Goal: Task Accomplishment & Management: Contribute content

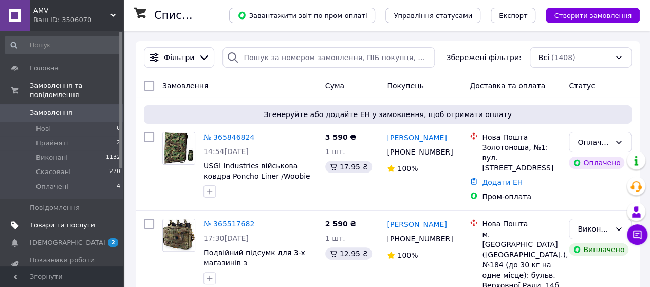
click at [62, 221] on span "Товари та послуги" at bounding box center [62, 225] width 65 height 9
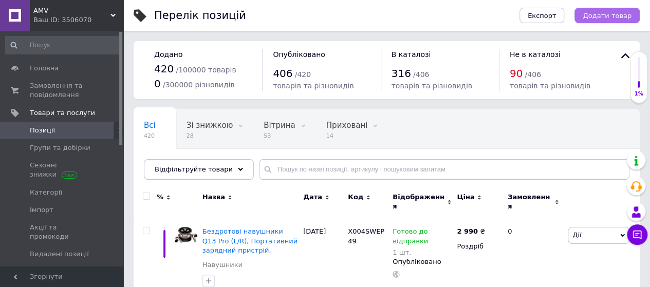
click at [603, 16] on span "Додати товар" at bounding box center [607, 16] width 49 height 8
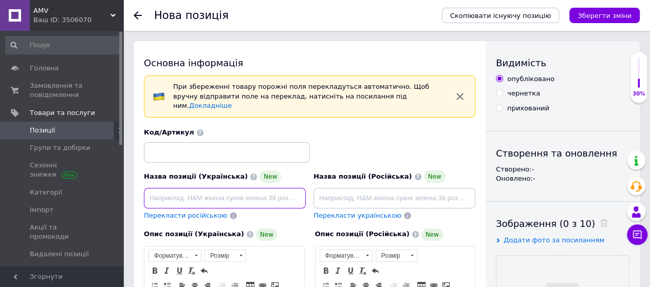
click at [150, 188] on input at bounding box center [225, 198] width 162 height 21
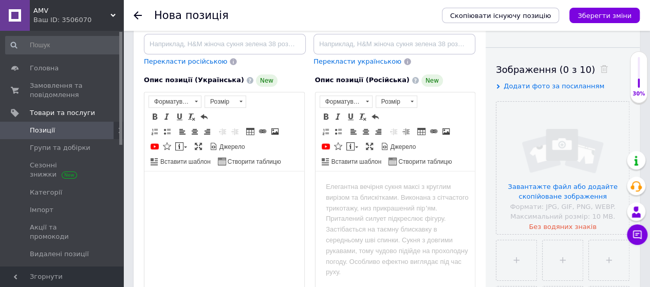
drag, startPoint x: 155, startPoint y: 185, endPoint x: 163, endPoint y: 241, distance: 57.2
click at [166, 203] on html at bounding box center [224, 186] width 160 height 31
click at [151, 188] on html at bounding box center [224, 186] width 160 height 31
click at [186, 181] on span "Вставити" at bounding box center [188, 181] width 36 height 12
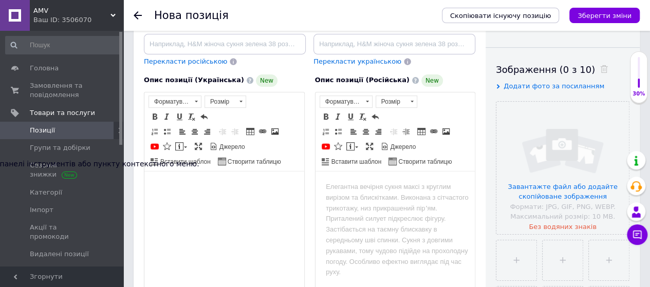
scroll to position [154, 0]
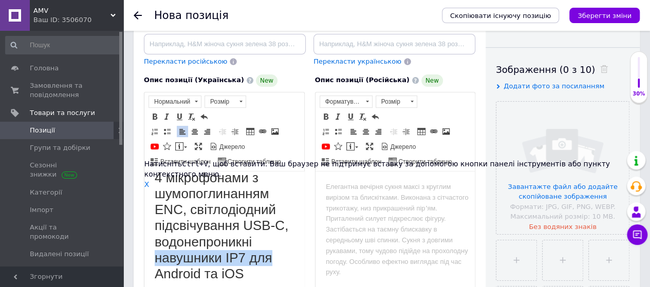
click at [280, 250] on h1 "Бездротові навушники, 2025 Bluetooth 5.4 навушники з 3D-стерео басами, надлегкі…" at bounding box center [224, 153] width 139 height 257
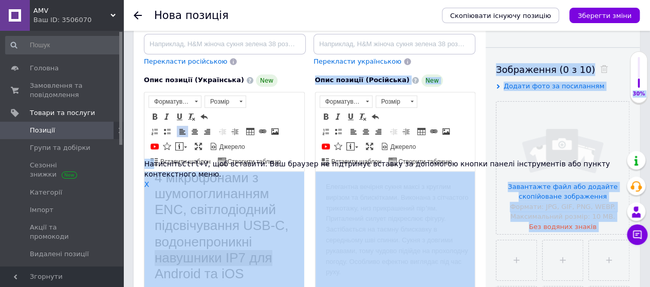
drag, startPoint x: 299, startPoint y: 334, endPoint x: 188, endPoint y: 257, distance: 135.2
click at [313, 207] on div "Опис позиції (Російська) New Розширений текстовий редактор, 8174F06B-486C-4DEA-…" at bounding box center [395, 200] width 171 height 263
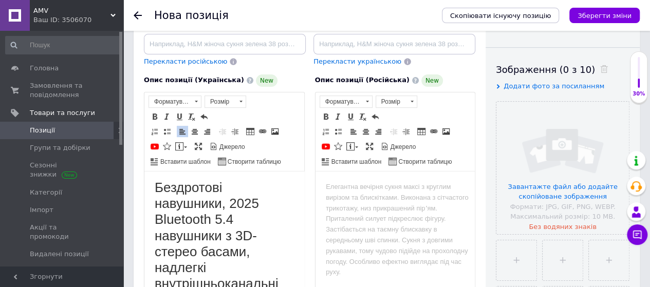
scroll to position [0, 0]
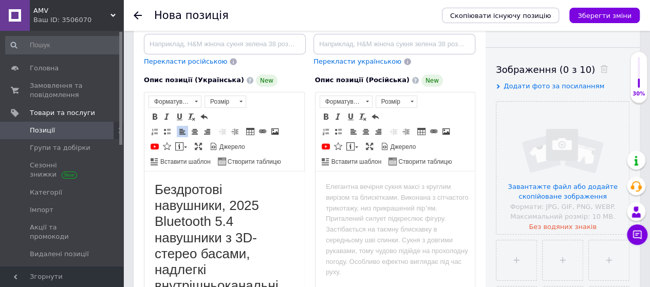
drag, startPoint x: 300, startPoint y: 255, endPoint x: 449, endPoint y: 345, distance: 174.4
click at [241, 101] on span at bounding box center [241, 102] width 3 height 2
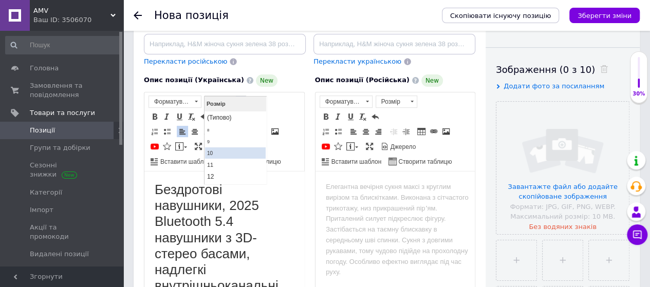
click at [220, 154] on link "10" at bounding box center [235, 152] width 61 height 11
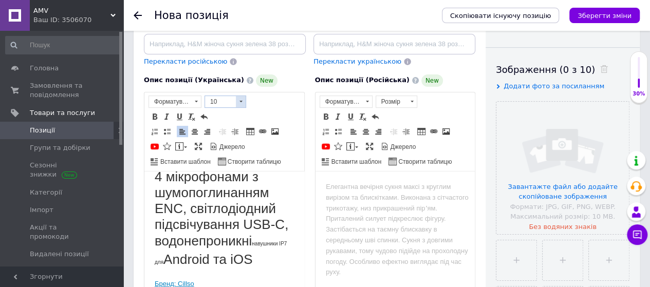
click at [239, 96] on span at bounding box center [241, 101] width 10 height 11
click at [222, 270] on h1 "Бездротові навушники, 2025 Bluetooth 5.4 навушники з 3D-стерео басами, надлегкі…" at bounding box center [224, 147] width 139 height 246
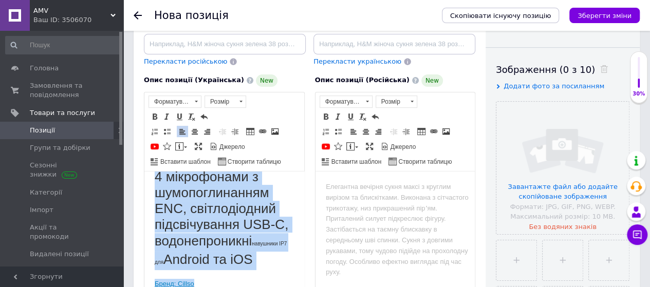
scroll to position [190, 0]
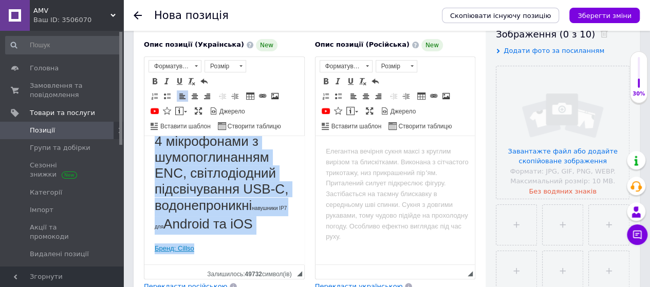
drag, startPoint x: 153, startPoint y: 152, endPoint x: 202, endPoint y: 245, distance: 105.1
click at [202, 245] on html "Бездротові навушники, 2025 Bluetooth 5.4 навушники з 3D-стерео басами, надлегкі…" at bounding box center [224, 121] width 160 height 286
click at [240, 61] on span at bounding box center [241, 66] width 10 height 11
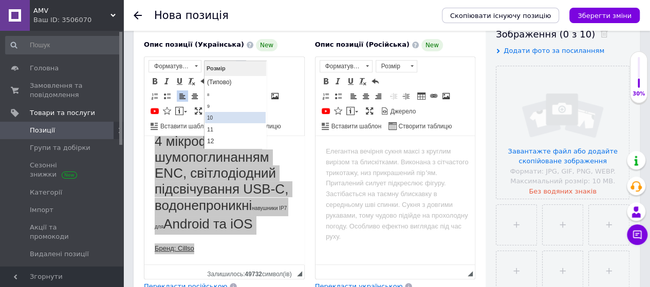
click at [219, 118] on link "10" at bounding box center [235, 117] width 61 height 11
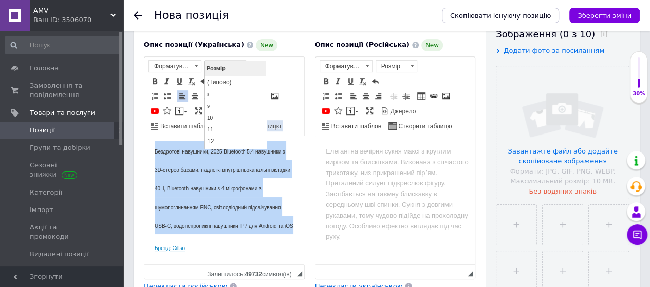
scroll to position [25, 0]
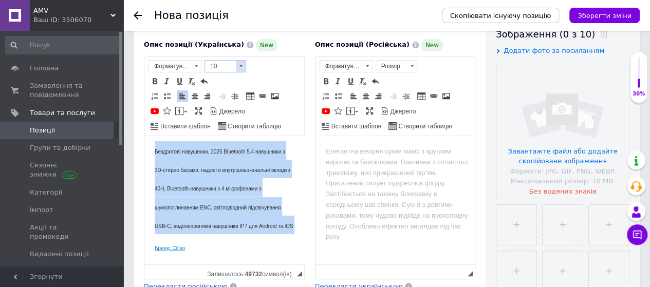
click at [242, 61] on span at bounding box center [241, 66] width 10 height 11
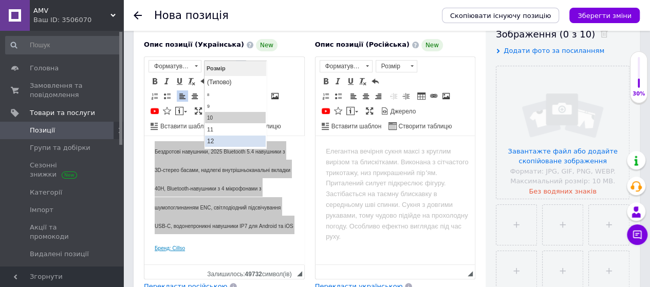
click at [213, 139] on span "12" at bounding box center [210, 140] width 7 height 7
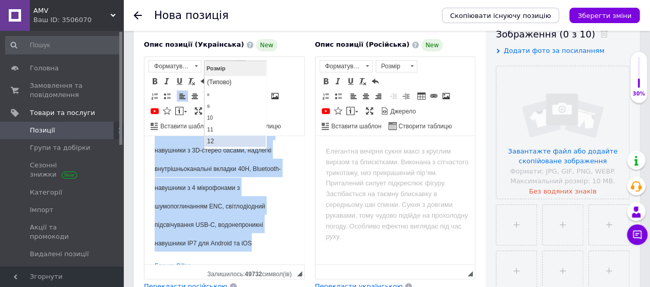
scroll to position [14, 0]
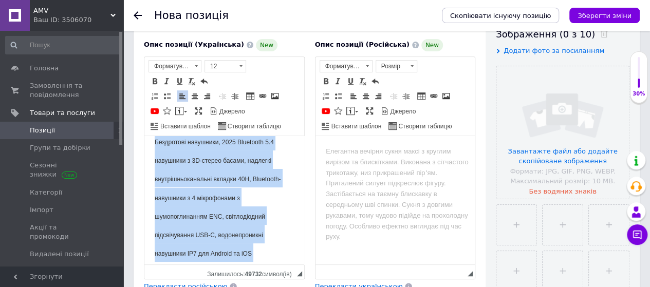
click at [278, 222] on h1 "Бездротові навушники, 2025 Bluetooth 5.4 навушники з 3D-стерео басами, надлегкі…" at bounding box center [224, 197] width 139 height 130
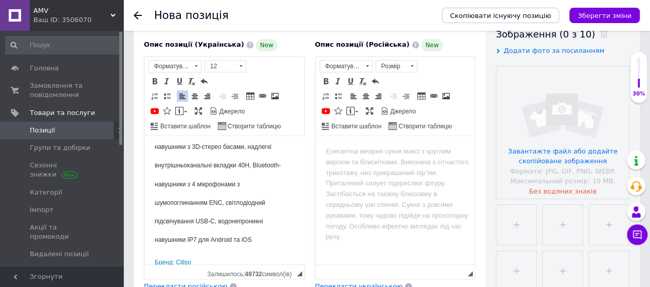
scroll to position [41, 0]
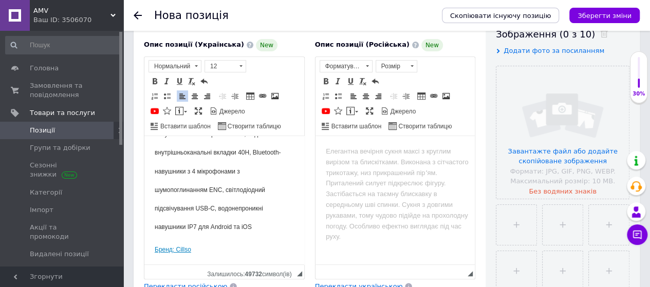
click at [154, 260] on html "Бездротові навушники, 2025 Bluetooth 5.4 навушники з 3D-стерео басами, надлегкі…" at bounding box center [224, 180] width 160 height 171
click at [193, 248] on p "Бренд: Cillso" at bounding box center [224, 249] width 139 height 11
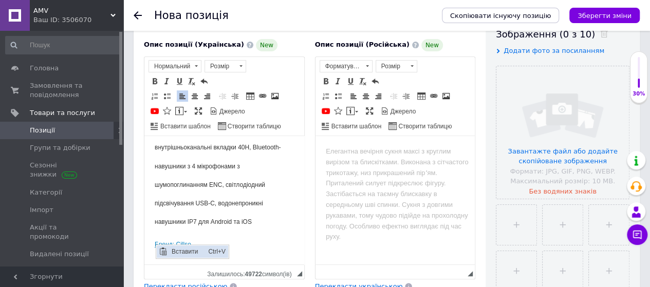
drag, startPoint x: 179, startPoint y: 252, endPoint x: 335, endPoint y: 497, distance: 290.8
click at [179, 252] on span "Вставити" at bounding box center [187, 252] width 36 height 12
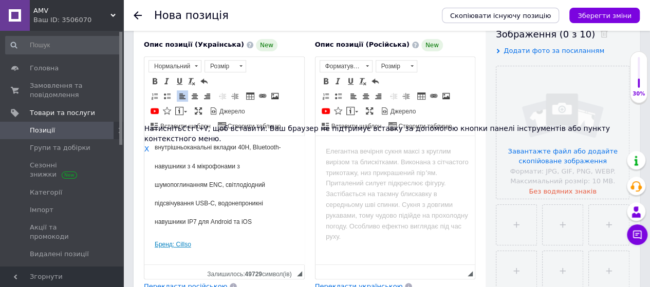
click at [171, 258] on p "Редактор, 71CDB8F0-2200-4828-A6E2-86E811015615" at bounding box center [224, 262] width 139 height 11
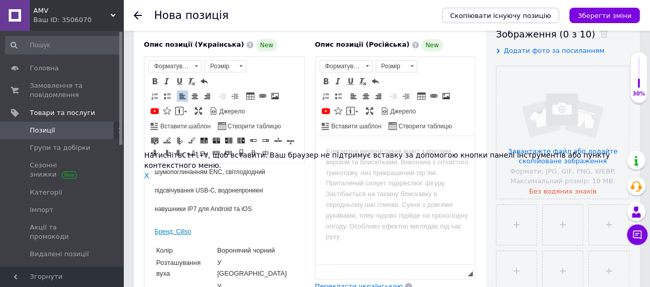
click at [256, 281] on td "У вусі" at bounding box center [255, 292] width 76 height 23
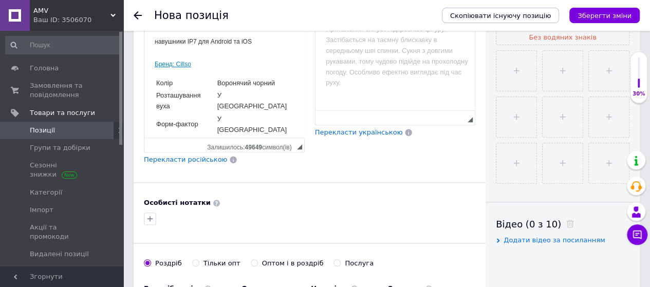
scroll to position [190, 0]
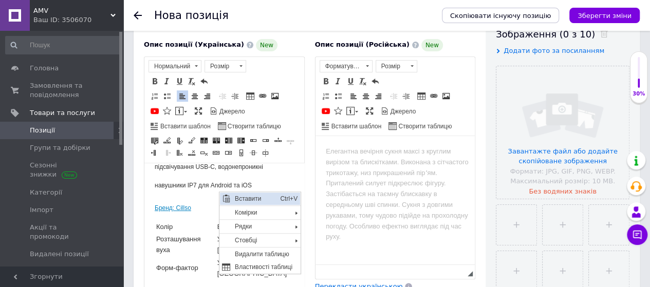
drag, startPoint x: 249, startPoint y: 197, endPoint x: 324, endPoint y: 240, distance: 85.9
click at [249, 197] on span "Вставити" at bounding box center [254, 199] width 45 height 12
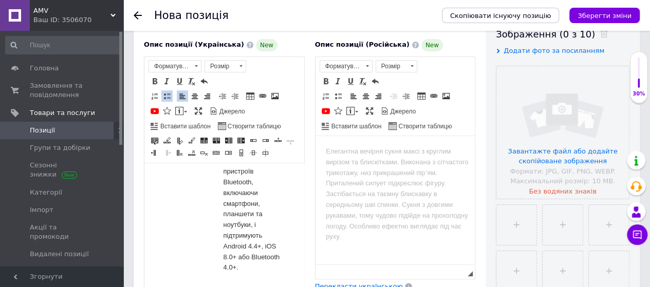
scroll to position [2159, 0]
drag, startPoint x: 215, startPoint y: 246, endPoint x: 248, endPoint y: 280, distance: 47.6
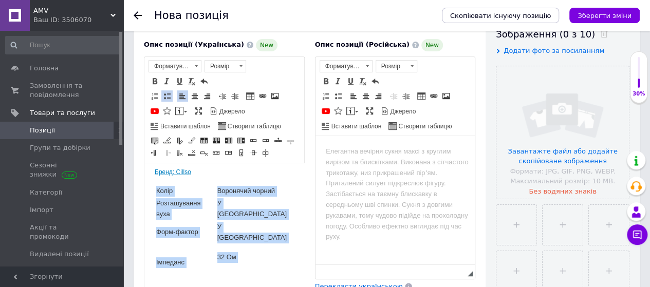
scroll to position [123, 0]
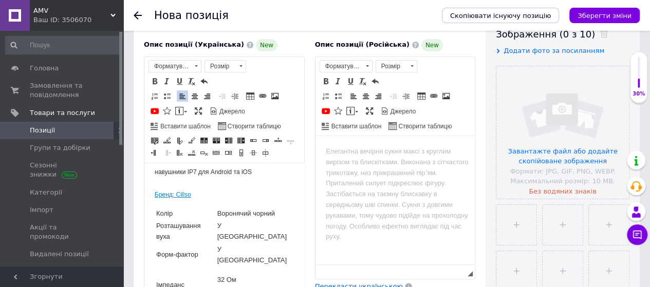
click at [186, 267] on td "Імпеданс" at bounding box center [186, 285] width 60 height 36
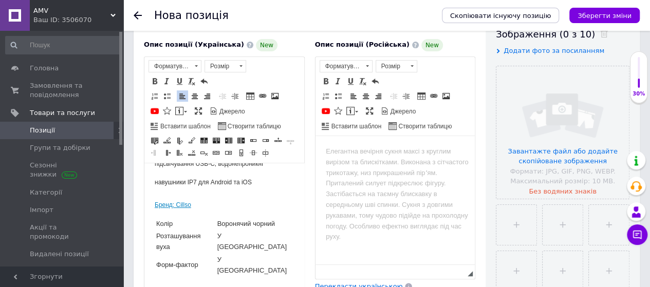
click at [243, 285] on p "32 Ом" at bounding box center [254, 290] width 75 height 11
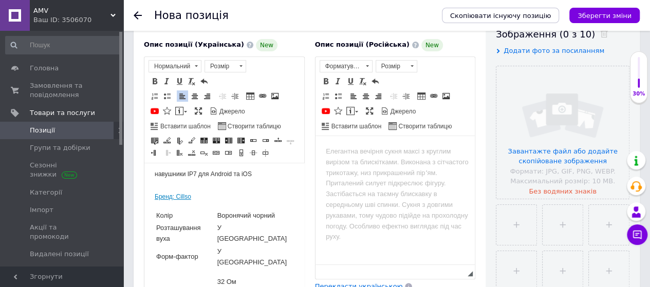
scroll to position [129, 0]
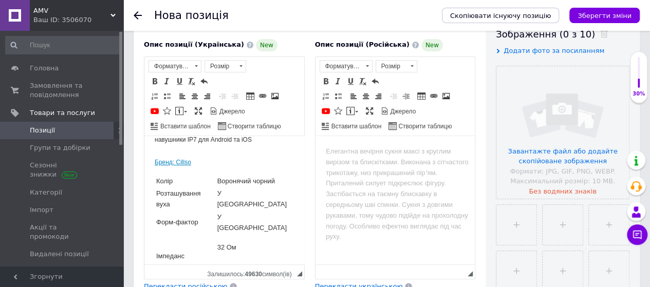
click at [153, 269] on html "Бездротові навушники, 2025 Bluetooth 5.4 навушники з 3D-стерео басами, надлегкі…" at bounding box center [224, 147] width 160 height 281
click at [156, 265] on span "◢ Залишилось: 49643 символ(iв)" at bounding box center [224, 272] width 160 height 14
click at [158, 265] on span "◢ Залишилось: 49643 символ(iв)" at bounding box center [224, 272] width 160 height 14
click at [244, 211] on td "У вусі" at bounding box center [255, 222] width 76 height 23
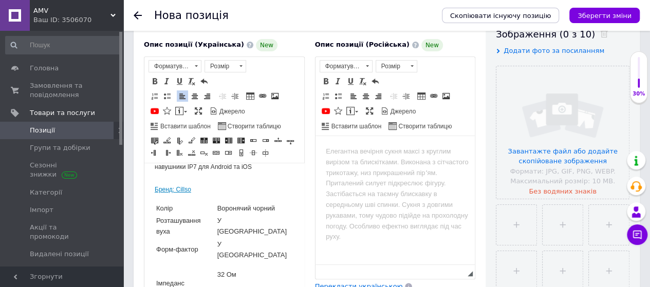
click at [188, 262] on td "Імпеданс" at bounding box center [186, 283] width 60 height 43
click at [174, 262] on td "Імпеданс" at bounding box center [186, 283] width 60 height 43
click at [156, 262] on td "Імпеданс" at bounding box center [186, 283] width 60 height 43
click at [240, 239] on td "У вусі" at bounding box center [255, 250] width 76 height 23
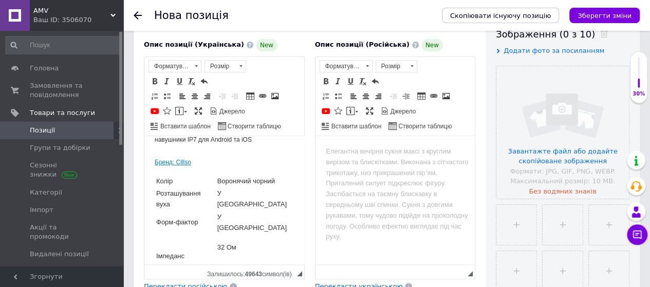
drag, startPoint x: 153, startPoint y: 232, endPoint x: 184, endPoint y: 259, distance: 40.8
click at [184, 259] on html "Бездротові навушники, 2025 Bluetooth 5.4 навушники з 3D-стерео басами, надлегкі…" at bounding box center [224, 147] width 160 height 281
click at [189, 235] on td "Імпеданс" at bounding box center [186, 256] width 60 height 43
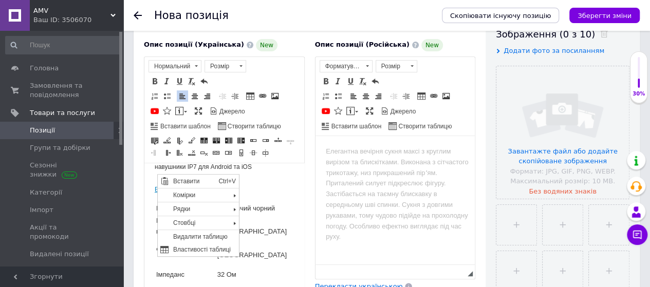
click at [259, 286] on p "Редактор, 71CDB8F0-2200-4828-A6E2-86E811015615" at bounding box center [254, 291] width 75 height 11
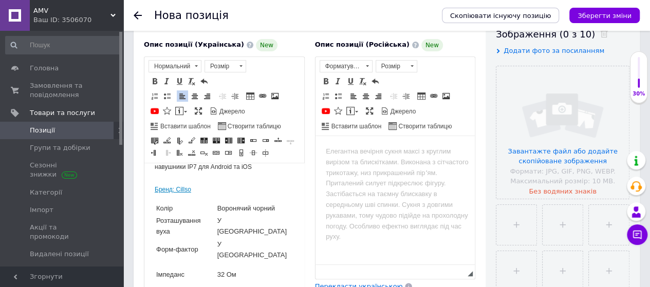
click at [157, 286] on p "Редактор, 71CDB8F0-2200-4828-A6E2-86E811015615" at bounding box center [185, 291] width 59 height 11
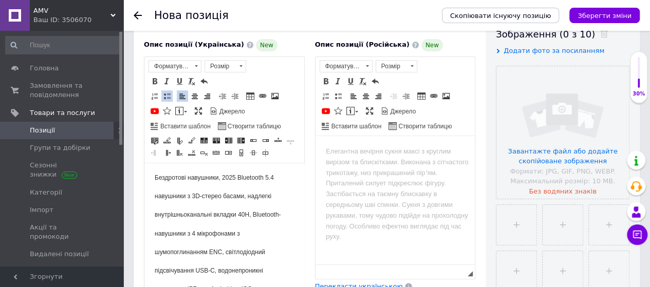
scroll to position [0, 0]
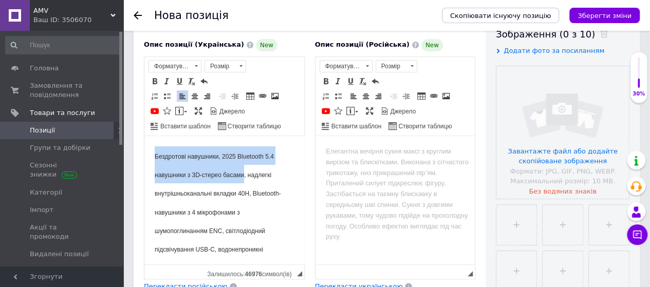
drag, startPoint x: 153, startPoint y: 153, endPoint x: 244, endPoint y: 176, distance: 94.4
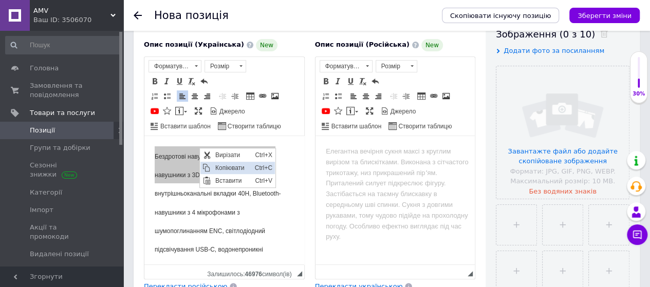
drag, startPoint x: 226, startPoint y: 168, endPoint x: 280, endPoint y: 185, distance: 57.1
click at [226, 168] on span "Копіювати" at bounding box center [232, 168] width 40 height 12
copy font "Бездротові навушники, 2025 Bluetooth 5.4 навушники з 3D-стерео басами"
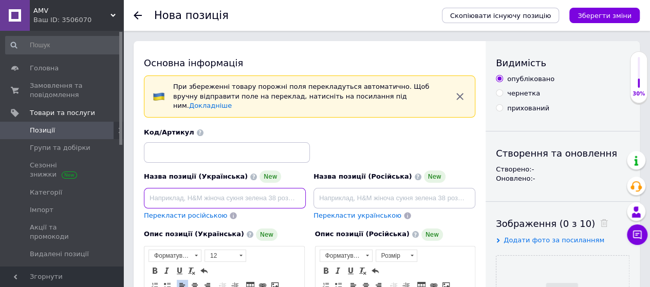
paste input "Бездротові навушники, 2025 Bluetooth 5.4 навушники з 3D-стерео басами"
type input "Бездротові навушники, 2025 Bluetooth 5.4 навушники з 3D-стерео басами"
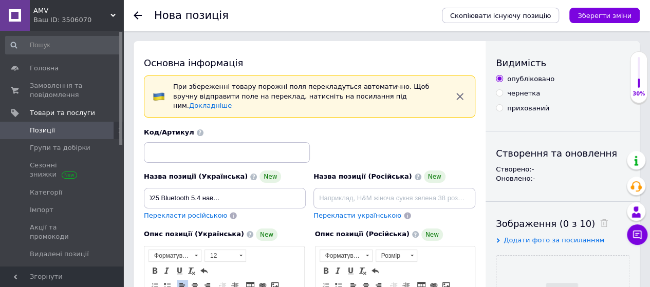
scroll to position [0, 0]
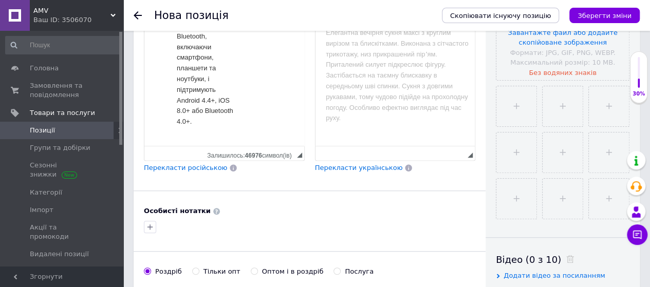
scroll to position [463, 0]
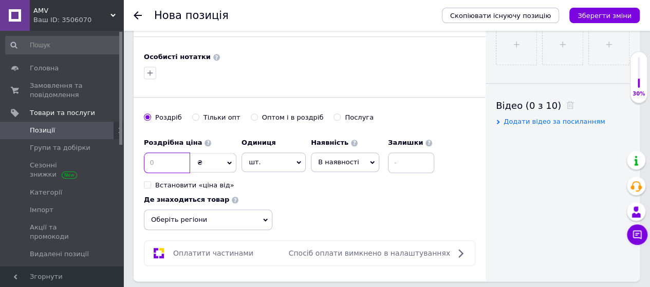
click at [153, 153] on input at bounding box center [167, 163] width 46 height 21
type input "3990"
click at [370, 161] on icon at bounding box center [372, 162] width 5 height 3
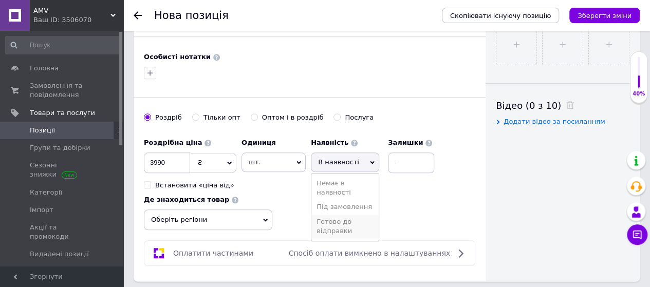
click at [333, 215] on li "Готово до відправки" at bounding box center [345, 227] width 67 height 24
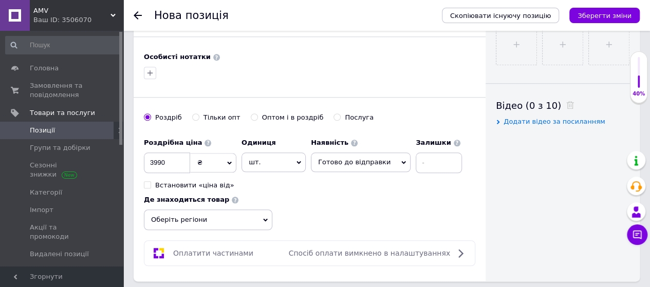
click at [265, 219] on icon at bounding box center [265, 220] width 5 height 3
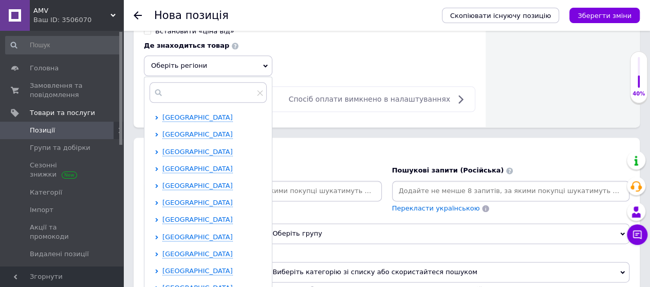
scroll to position [154, 0]
click at [192, 267] on span "Харківська область" at bounding box center [197, 271] width 70 height 8
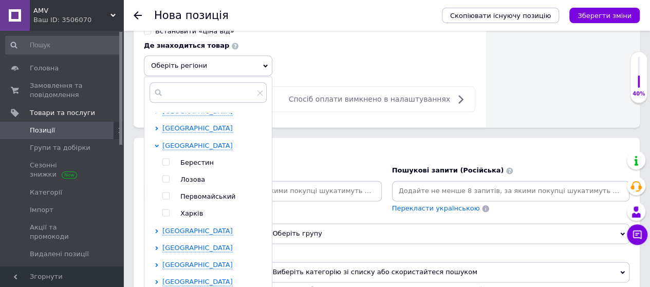
scroll to position [280, 0]
click at [164, 209] on input "checkbox" at bounding box center [165, 212] width 7 height 7
checkbox input "true"
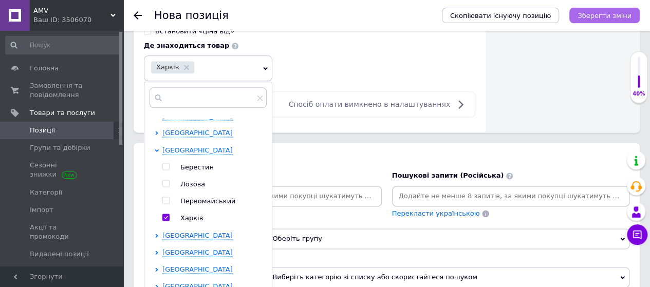
click at [594, 16] on icon "Зберегти зміни" at bounding box center [605, 16] width 54 height 8
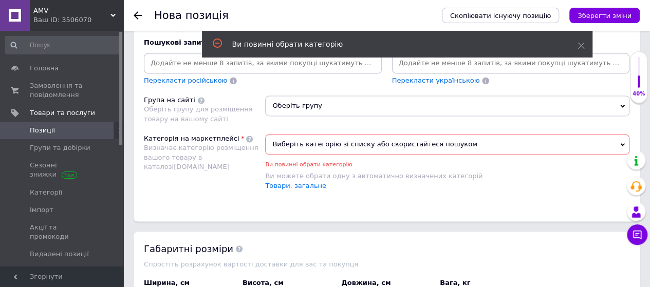
scroll to position [756, 0]
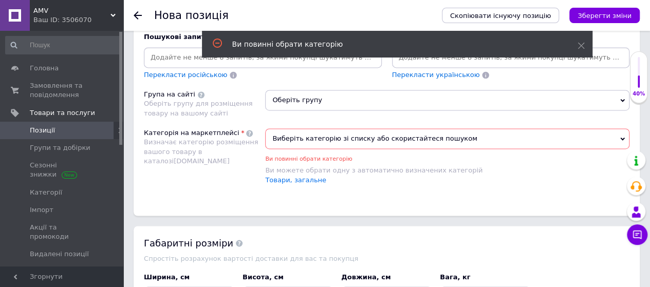
click at [624, 98] on icon at bounding box center [622, 100] width 5 height 5
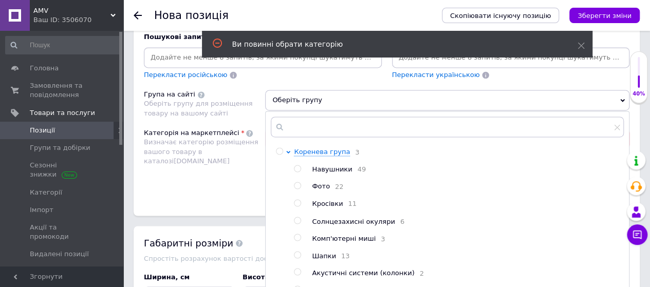
click at [297, 166] on input "radio" at bounding box center [297, 169] width 7 height 7
radio input "true"
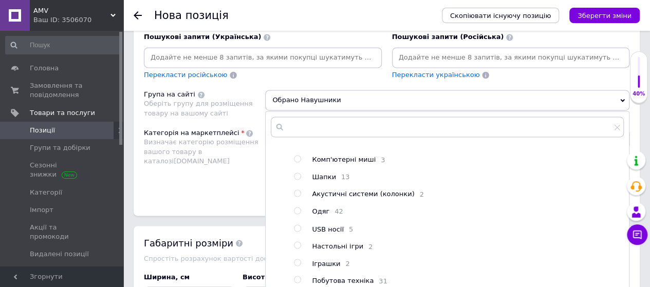
scroll to position [910, 0]
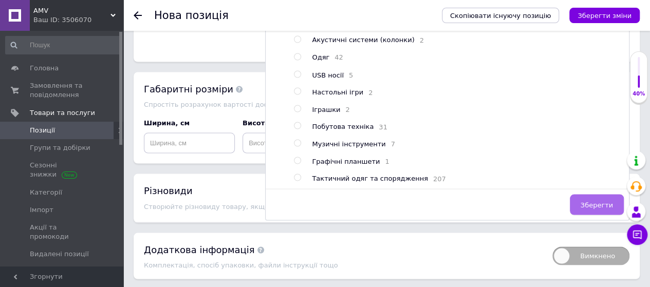
click at [595, 201] on span "Зберегти" at bounding box center [597, 205] width 32 height 8
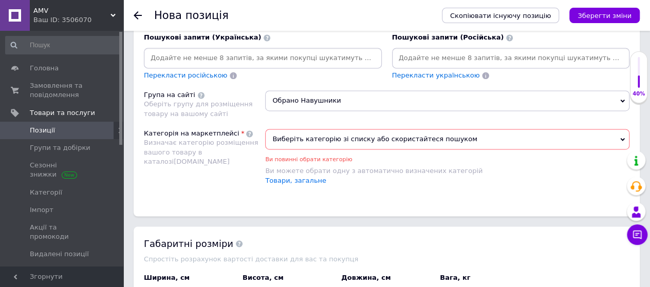
scroll to position [756, 0]
click at [624, 138] on icon at bounding box center [622, 139] width 5 height 3
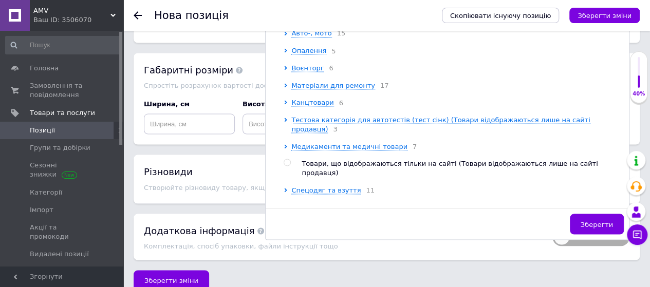
scroll to position [227, 0]
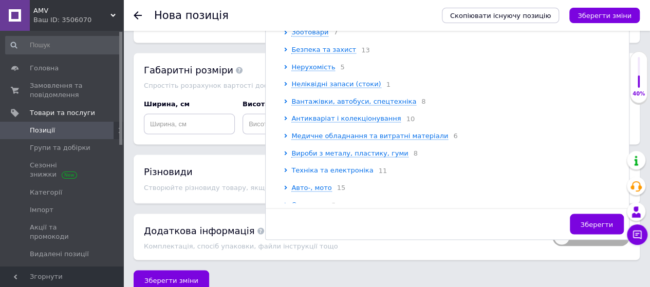
click at [321, 169] on span "Техніка та електроніка" at bounding box center [332, 170] width 82 height 8
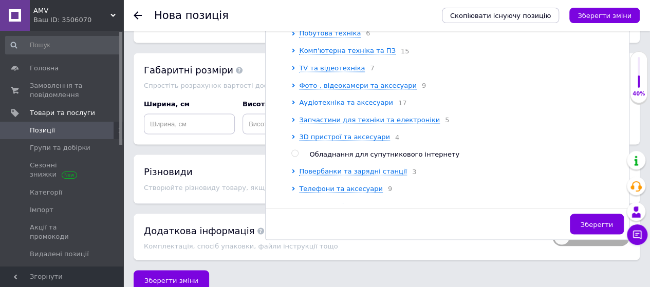
click at [331, 104] on span "Аудіотехніка та аксесуари" at bounding box center [346, 102] width 94 height 8
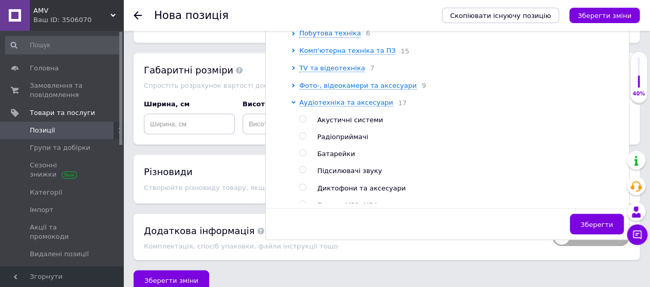
scroll to position [536, 0]
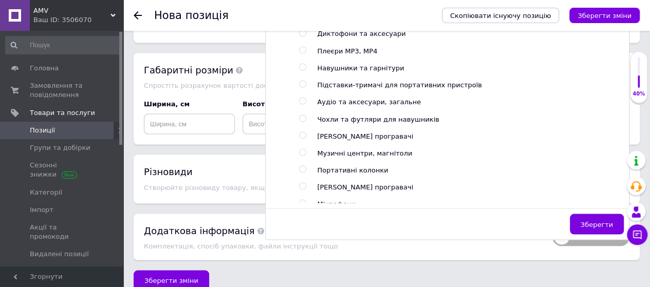
click at [303, 69] on input "radio" at bounding box center [302, 67] width 7 height 7
radio input "true"
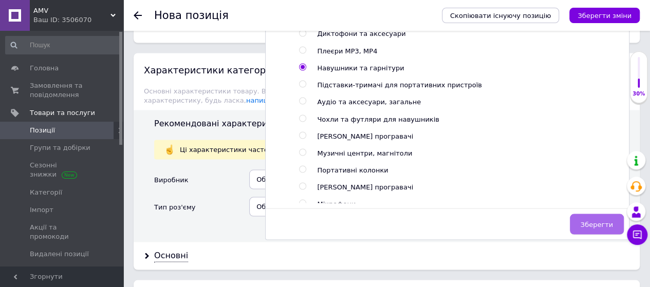
click at [592, 221] on span "Зберегти" at bounding box center [597, 225] width 32 height 8
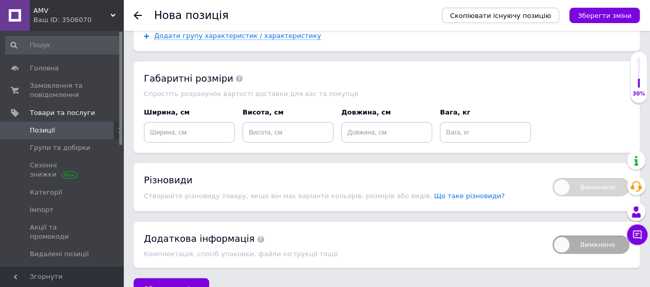
scroll to position [1253, 0]
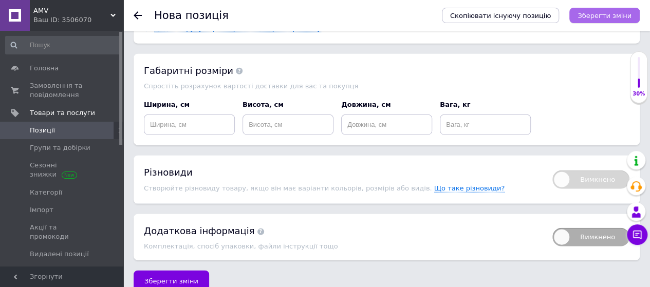
click at [595, 15] on icon "Зберегти зміни" at bounding box center [605, 16] width 54 height 8
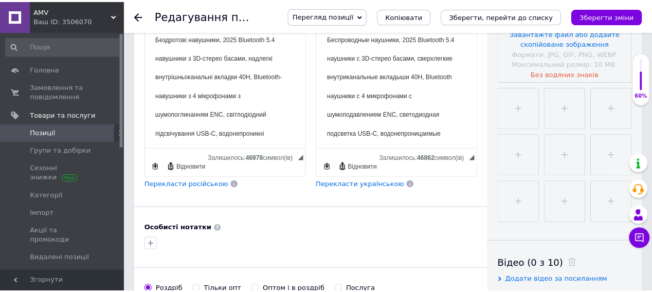
scroll to position [463, 0]
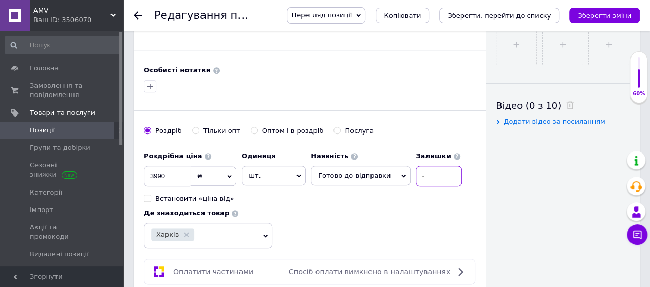
click at [416, 166] on input at bounding box center [439, 176] width 46 height 21
type input "1"
click at [614, 14] on icon "Зберегти зміни" at bounding box center [605, 16] width 54 height 8
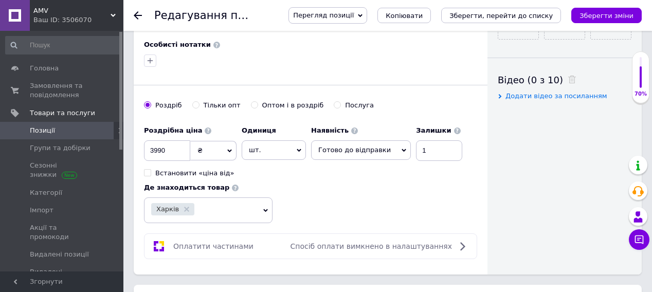
scroll to position [617, 0]
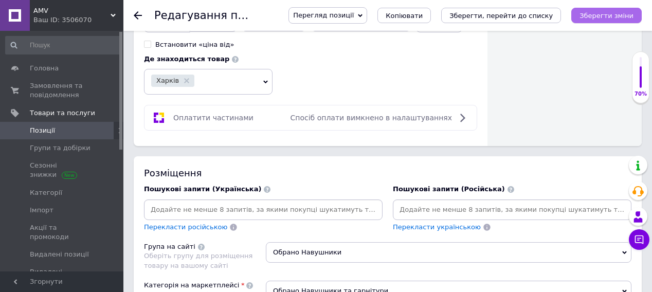
click at [605, 17] on icon "Зберегти зміни" at bounding box center [606, 16] width 54 height 8
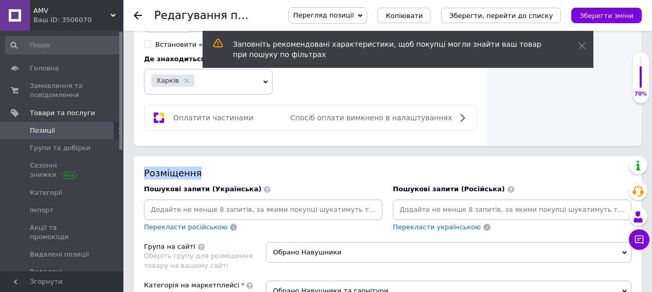
drag, startPoint x: 522, startPoint y: 101, endPoint x: 511, endPoint y: 143, distance: 44.1
click at [516, 151] on div "Основна інформація При збереженні товару порожні поля перекладуться автоматично…" at bounding box center [387, 222] width 528 height 1597
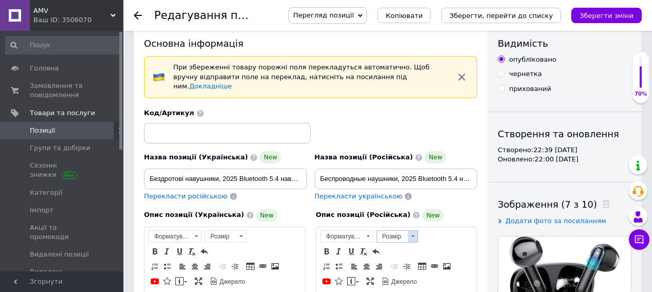
scroll to position [0, 0]
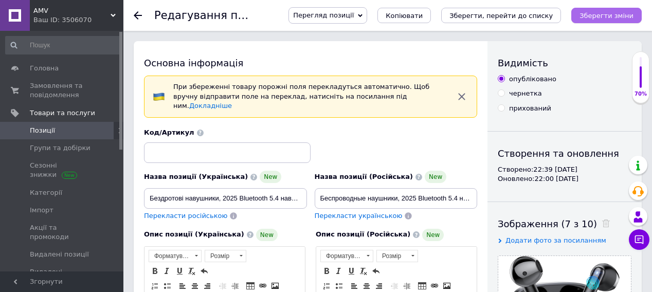
click at [612, 16] on icon "Зберегти зміни" at bounding box center [606, 16] width 54 height 8
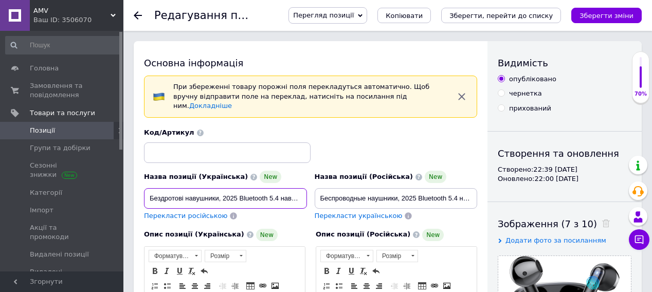
drag, startPoint x: 148, startPoint y: 187, endPoint x: 218, endPoint y: 190, distance: 70.0
click at [218, 190] on input "Бездротові навушники, 2025 Bluetooth 5.4 навушники з 3D-стерео басами" at bounding box center [225, 198] width 163 height 21
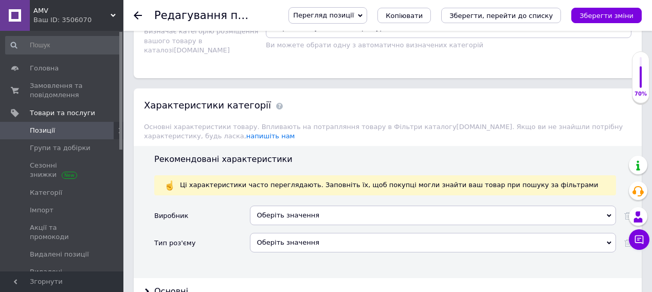
scroll to position [726, 0]
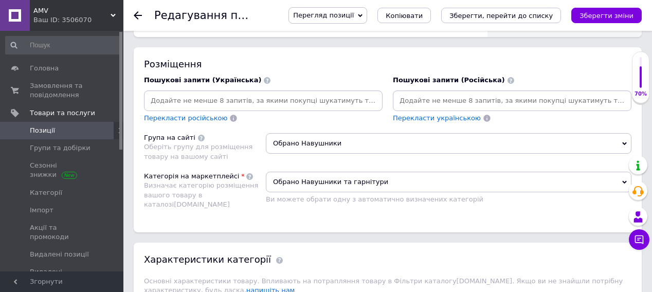
paste input "Бездротові навушники"
type input "Бездротові навушники"
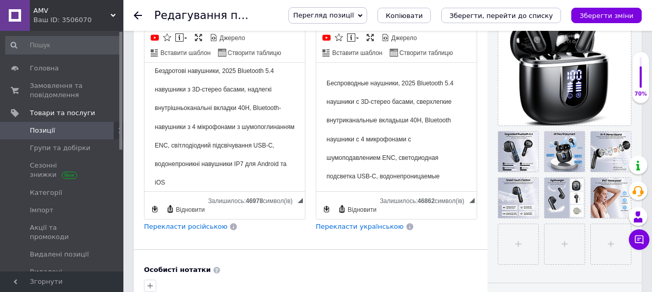
scroll to position [0, 0]
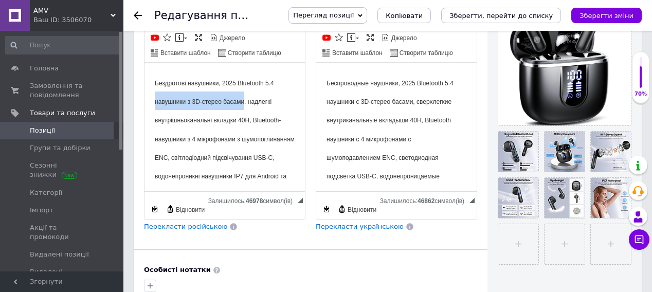
drag, startPoint x: 155, startPoint y: 102, endPoint x: 243, endPoint y: 99, distance: 88.0
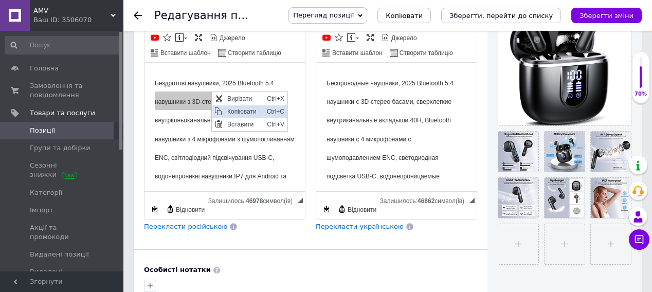
drag, startPoint x: 239, startPoint y: 111, endPoint x: 305, endPoint y: 153, distance: 78.7
click at [239, 111] on span "Копіювати" at bounding box center [244, 111] width 40 height 12
copy font "навушники з 3D-стерео басами"
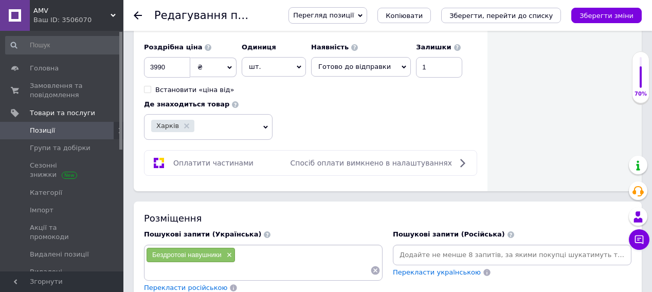
scroll to position [726, 0]
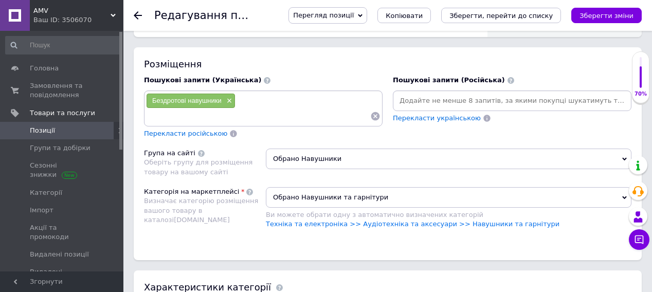
type input "навушники з 3D-стерео басами"
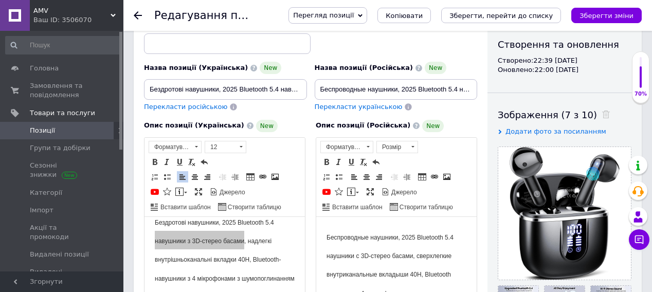
scroll to position [0, 0]
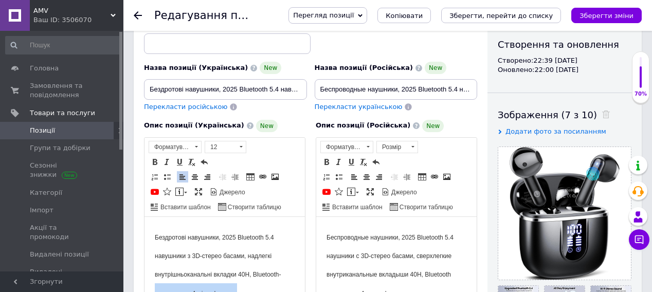
drag, startPoint x: 153, startPoint y: 291, endPoint x: 237, endPoint y: 287, distance: 83.9
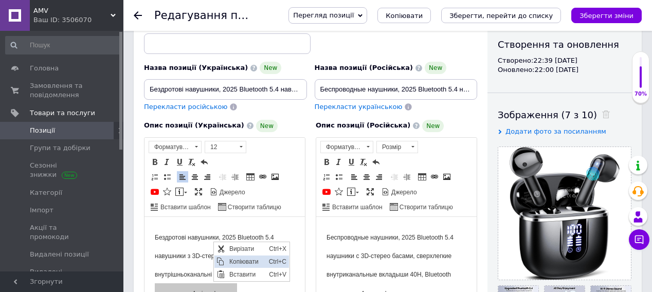
click at [242, 261] on span "Копіювати" at bounding box center [246, 261] width 40 height 12
copy font "навушники з 4 мікрофонами"
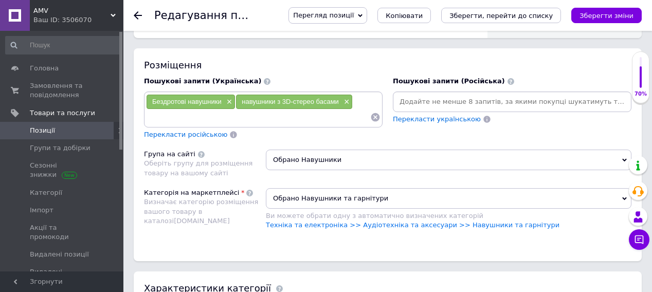
scroll to position [726, 0]
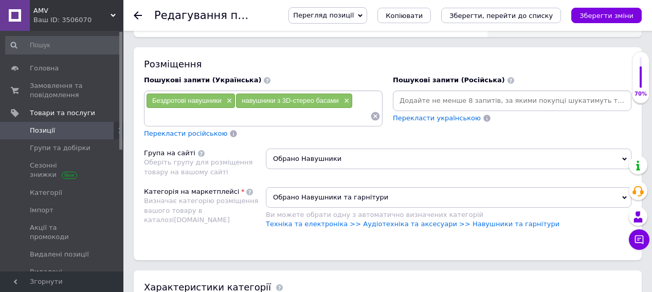
paste input "навушники з 4 мікрофонами"
type input "навушники з 4 мікрофонами"
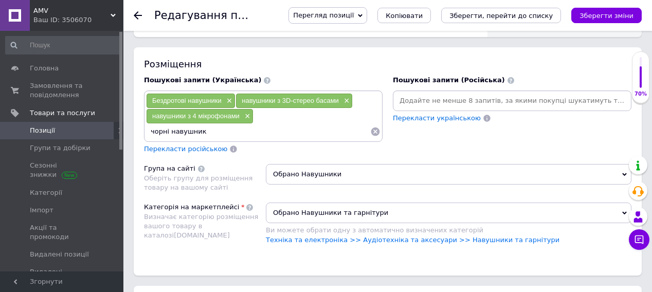
type input "чорні навушники"
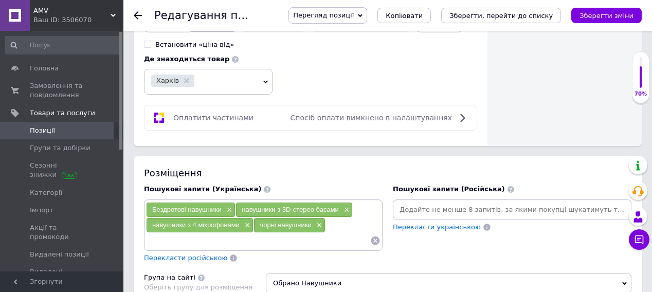
scroll to position [463, 0]
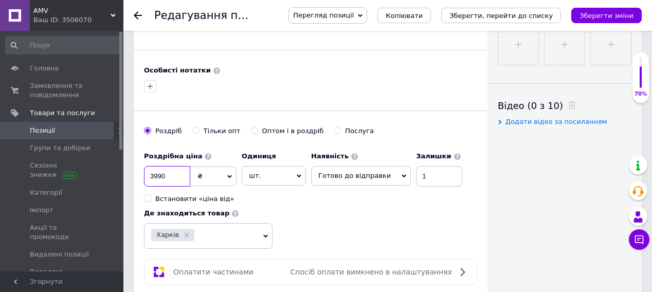
drag, startPoint x: 157, startPoint y: 161, endPoint x: 146, endPoint y: 161, distance: 11.3
click at [146, 166] on input "3990" at bounding box center [167, 176] width 46 height 21
type input "4290"
click at [585, 13] on button "Зберегти зміни" at bounding box center [606, 15] width 70 height 15
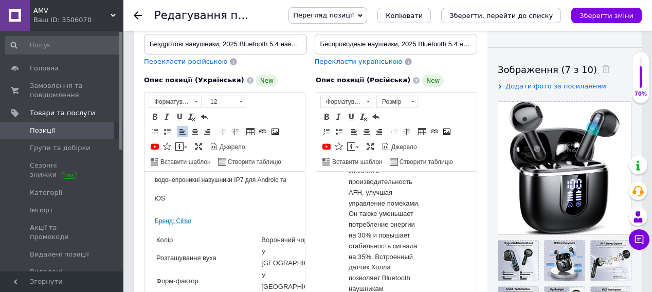
scroll to position [0, 0]
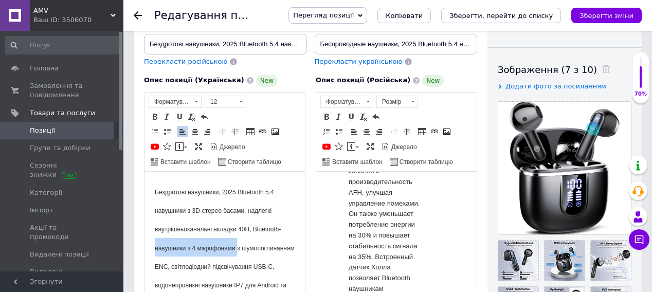
drag, startPoint x: 301, startPoint y: 284, endPoint x: 456, endPoint y: 344, distance: 166.7
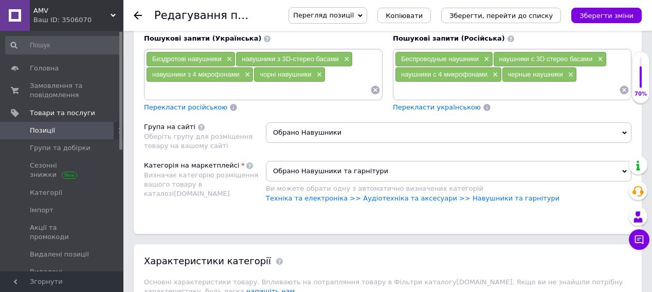
scroll to position [613, 0]
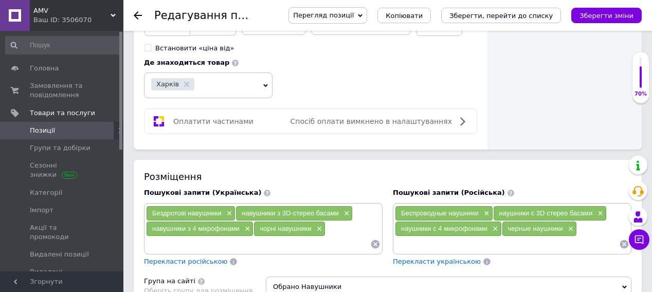
click at [167, 236] on input at bounding box center [258, 243] width 224 height 15
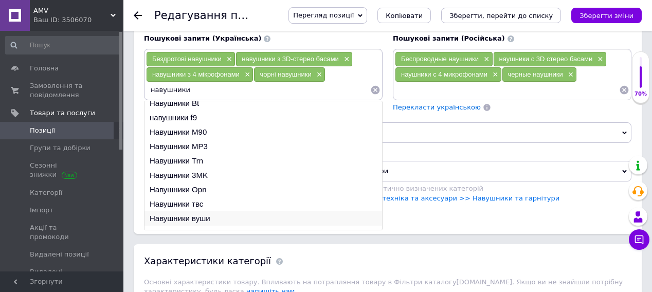
scroll to position [0, 0]
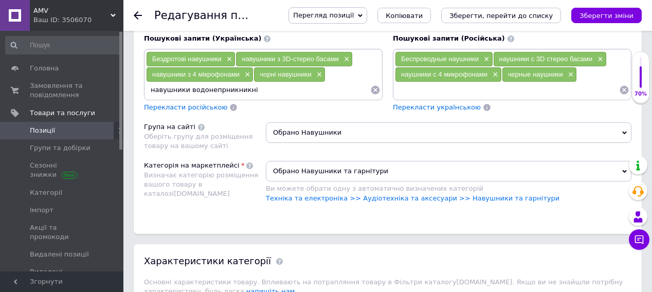
drag, startPoint x: 224, startPoint y: 75, endPoint x: 218, endPoint y: 76, distance: 5.7
click at [218, 82] on input "навушники водонепрникникні" at bounding box center [258, 89] width 224 height 15
click at [216, 82] on input "навушники водонепрникникні" at bounding box center [258, 89] width 224 height 15
click at [242, 82] on input "навушники водонепроникникні" at bounding box center [258, 89] width 224 height 15
type input "навушники водонепроникні"
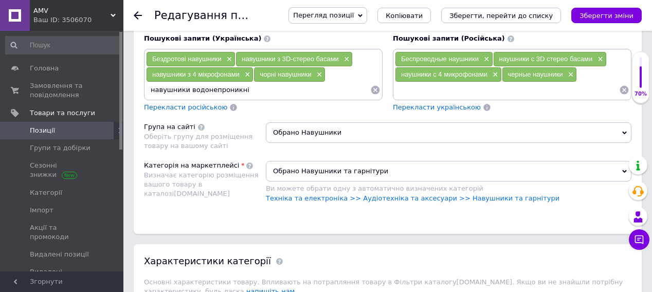
click at [249, 82] on input "навушники водонепроникні" at bounding box center [258, 89] width 224 height 15
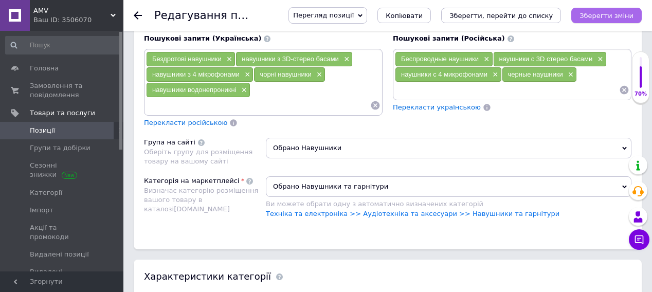
click at [589, 14] on icon "Зберегти зміни" at bounding box center [606, 16] width 54 height 8
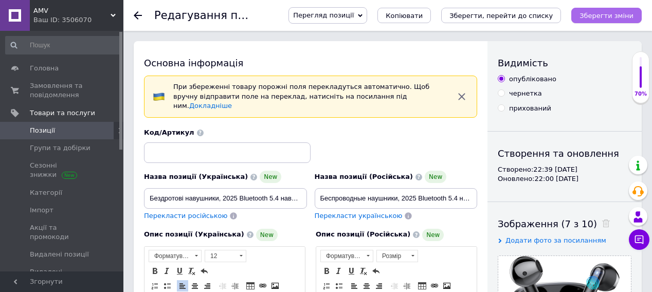
click at [588, 15] on icon "Зберегти зміни" at bounding box center [606, 16] width 54 height 8
click at [136, 15] on use at bounding box center [138, 15] width 8 height 8
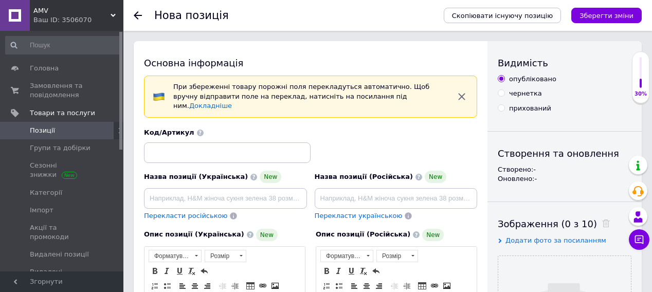
click at [137, 15] on use at bounding box center [138, 15] width 8 height 8
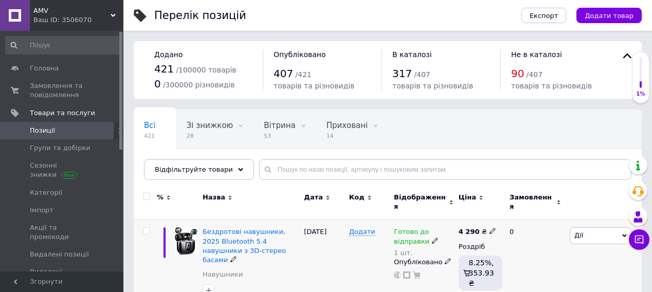
scroll to position [154, 0]
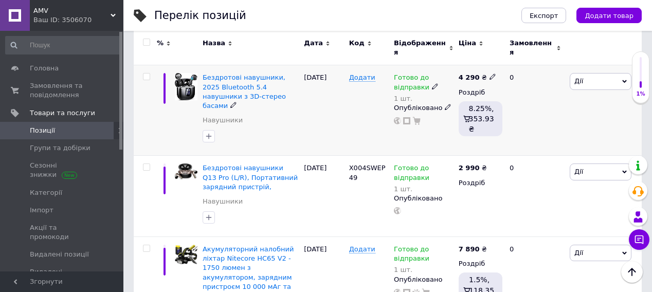
click at [489, 74] on icon at bounding box center [492, 77] width 6 height 6
drag, startPoint x: 513, startPoint y: 58, endPoint x: 504, endPoint y: 59, distance: 8.8
click at [504, 59] on input "4290" at bounding box center [539, 66] width 78 height 21
type input "3990"
click at [441, 121] on div "Готово до відправки 1 шт. Опубліковано" at bounding box center [423, 110] width 65 height 90
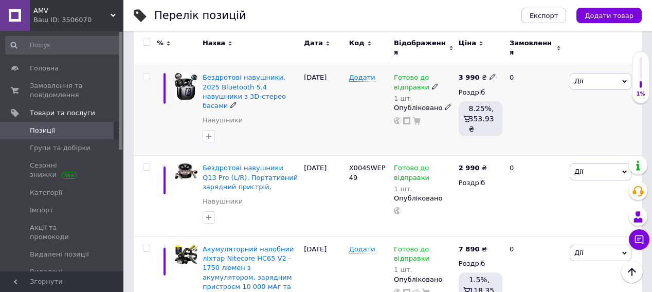
click at [489, 74] on icon at bounding box center [492, 77] width 6 height 6
drag, startPoint x: 512, startPoint y: 59, endPoint x: 502, endPoint y: 60, distance: 9.8
click at [502, 60] on input "3990" at bounding box center [539, 66] width 78 height 21
type input "4290"
click at [447, 118] on div at bounding box center [424, 121] width 62 height 8
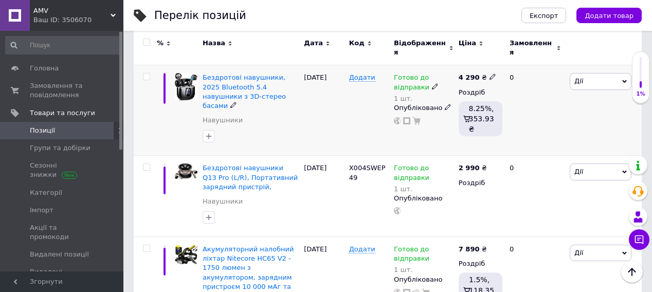
click at [456, 123] on div "4 290 ₴ Роздріб 8.25%, 353.93 ₴" at bounding box center [479, 110] width 47 height 90
click at [354, 74] on span "Додати" at bounding box center [362, 78] width 26 height 8
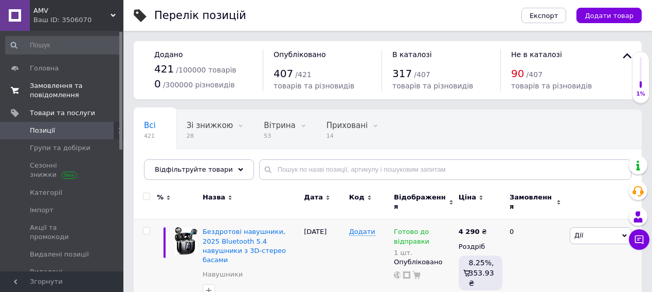
click at [61, 86] on span "Замовлення та повідомлення" at bounding box center [62, 90] width 65 height 19
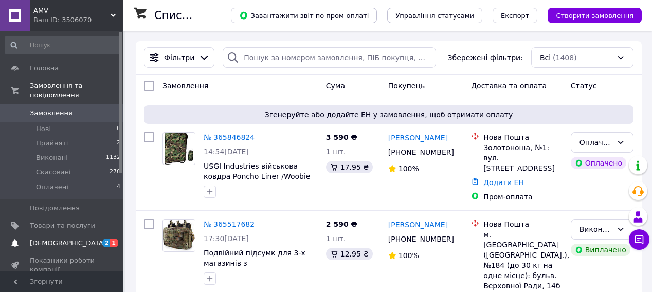
click at [51, 239] on span "[DEMOGRAPHIC_DATA]" at bounding box center [68, 243] width 76 height 9
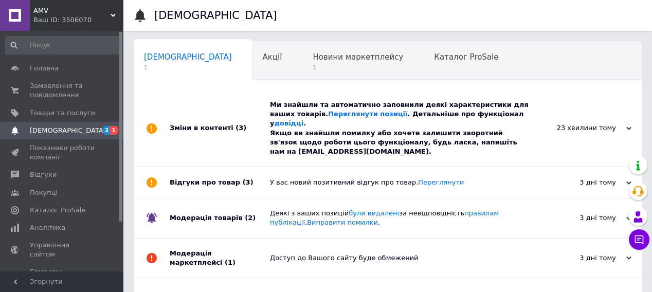
scroll to position [0, 2]
click at [328, 113] on link "Переглянути позиції" at bounding box center [367, 114] width 79 height 8
